Goal: Transaction & Acquisition: Obtain resource

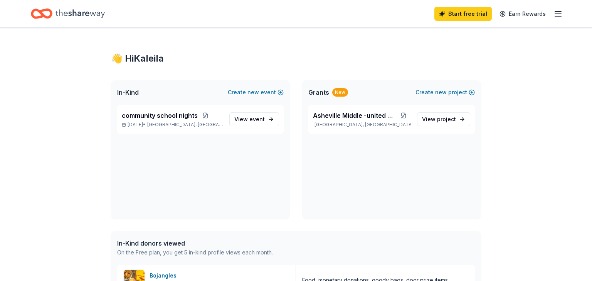
click at [563, 11] on div "Start free trial Earn Rewards" at bounding box center [296, 13] width 592 height 27
click at [243, 118] on span "View event" at bounding box center [249, 119] width 30 height 9
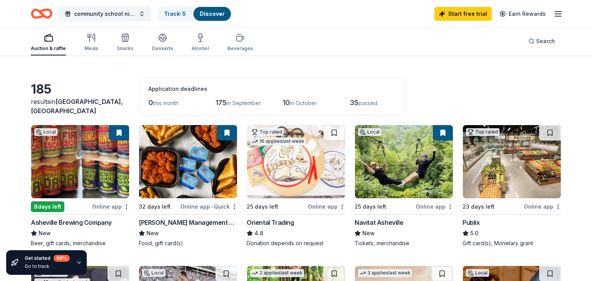
scroll to position [18, 0]
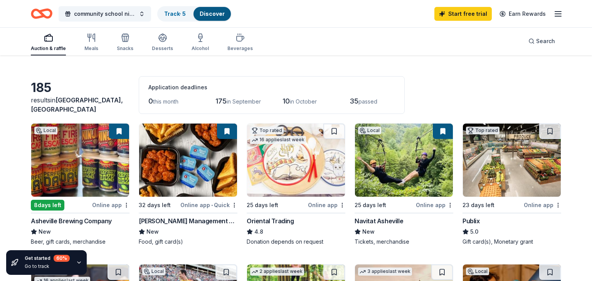
click at [486, 187] on img at bounding box center [512, 160] width 98 height 73
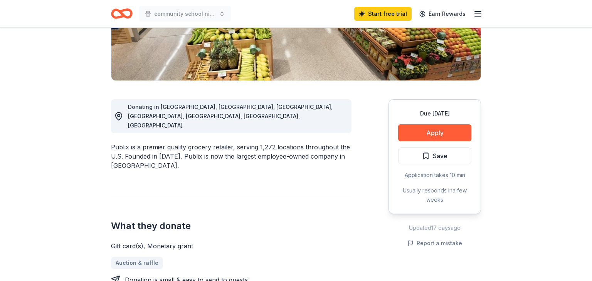
scroll to position [146, 0]
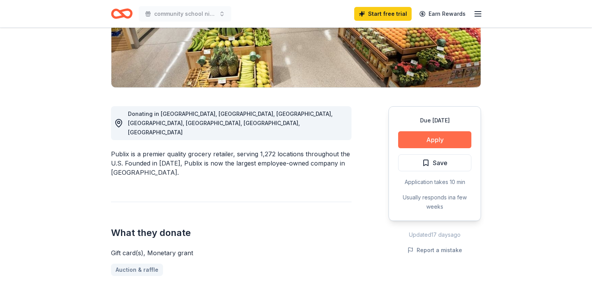
click at [425, 141] on button "Apply" at bounding box center [434, 139] width 73 height 17
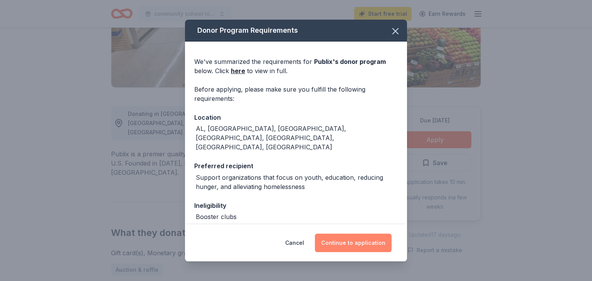
click at [363, 244] on button "Continue to application" at bounding box center [353, 243] width 77 height 18
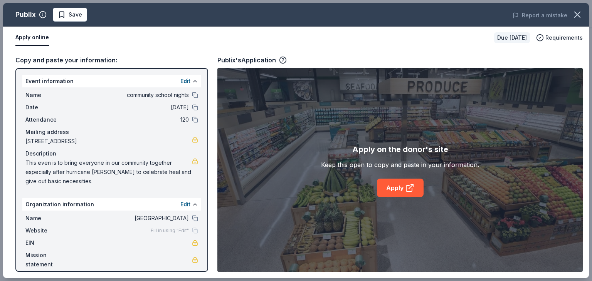
click at [363, 244] on div "Apply on the donor's site Keep this open to copy and paste in your information.…" at bounding box center [399, 170] width 365 height 204
click at [389, 186] on link "Apply" at bounding box center [400, 188] width 47 height 18
